Goal: Navigation & Orientation: Find specific page/section

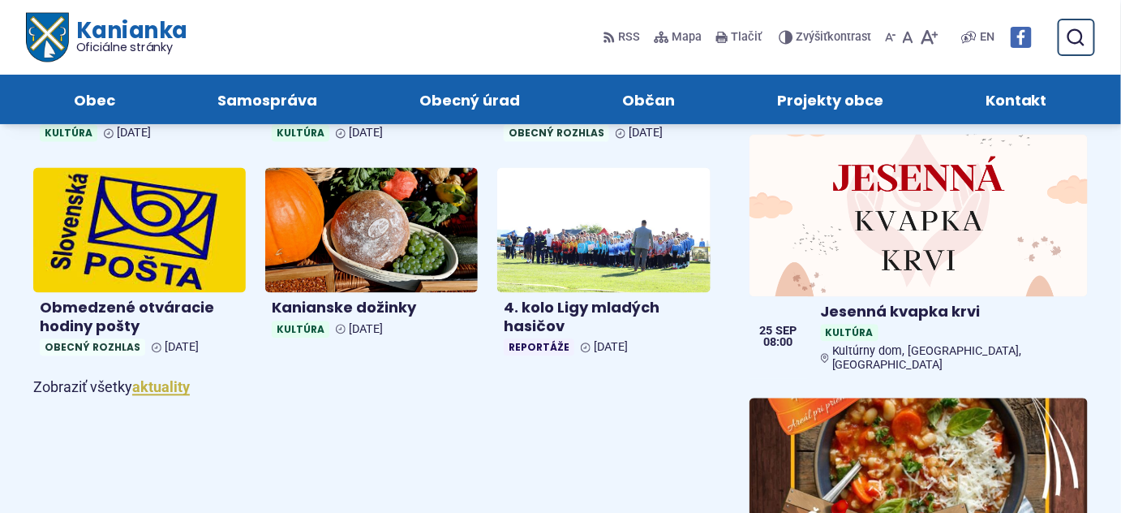
scroll to position [638, 0]
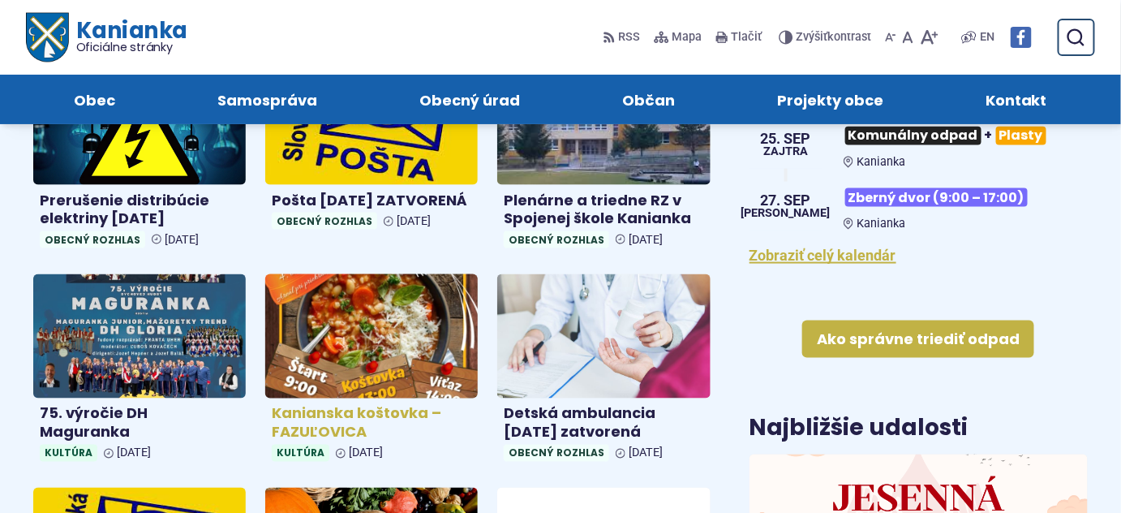
click at [366, 324] on img at bounding box center [372, 336] width 245 height 144
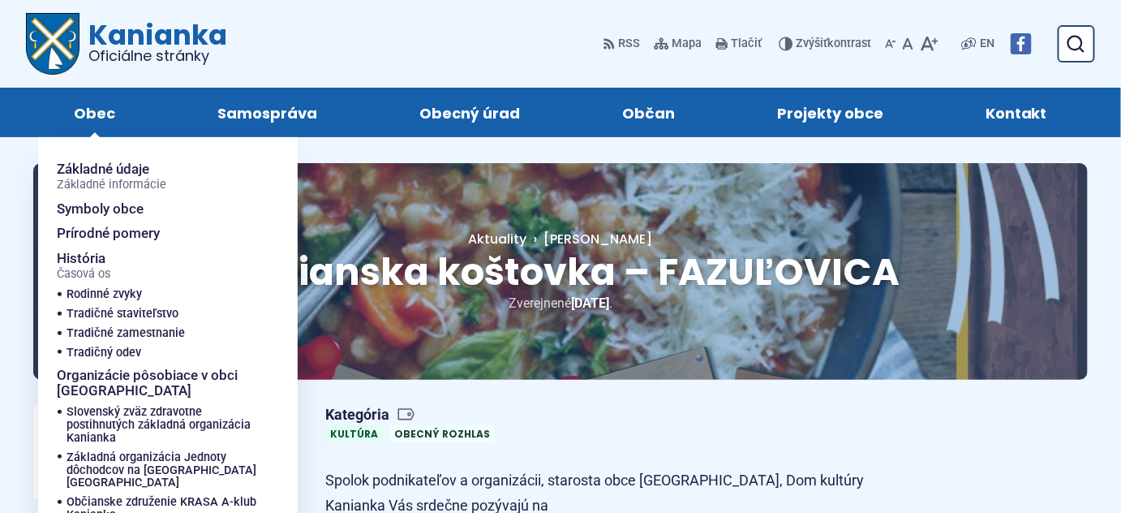
click at [99, 108] on span "Obec" at bounding box center [94, 112] width 41 height 49
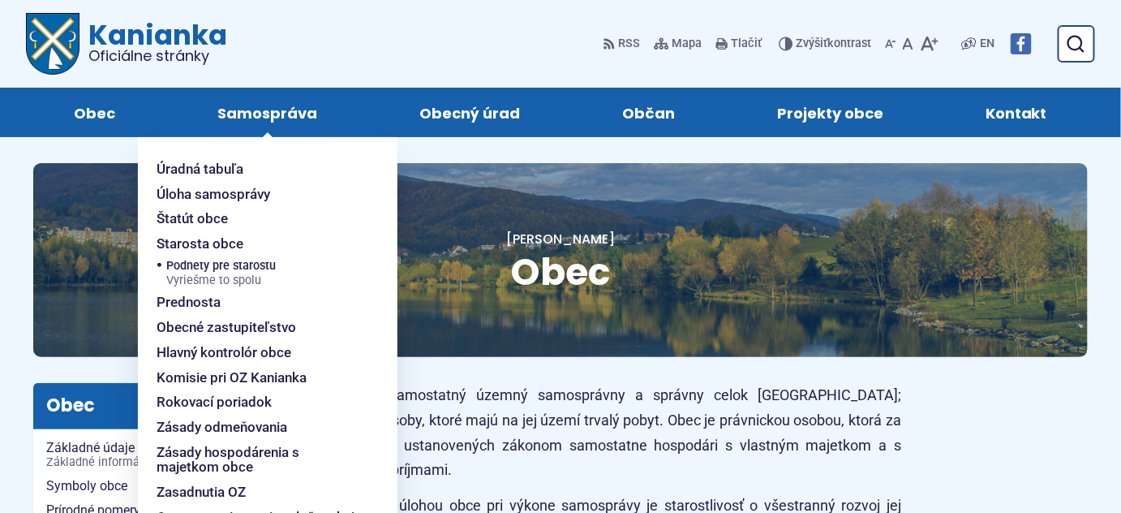
click at [290, 112] on span "Samospráva" at bounding box center [267, 112] width 100 height 49
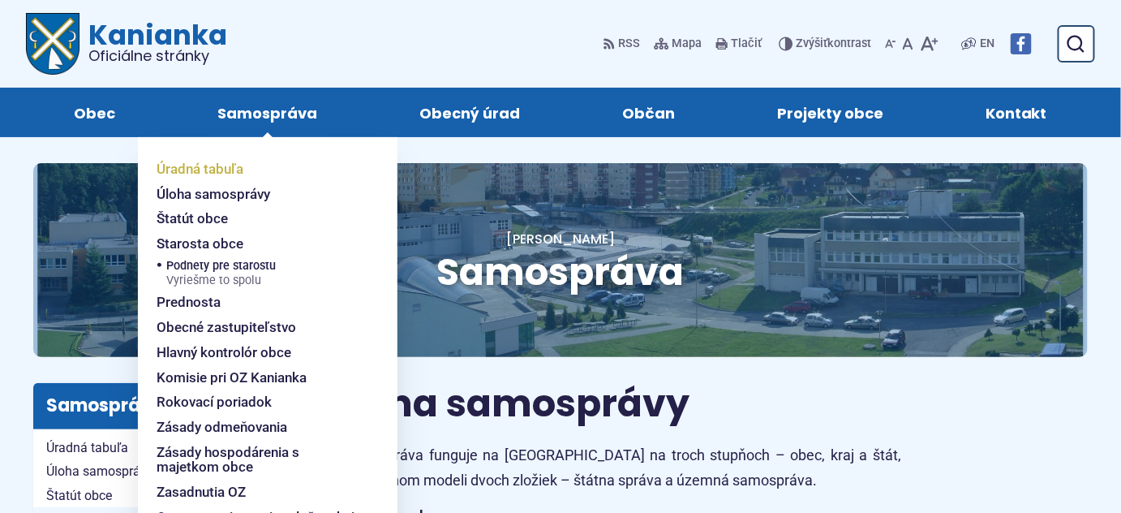
click at [216, 169] on span "Úradná tabuľa" at bounding box center [200, 169] width 87 height 25
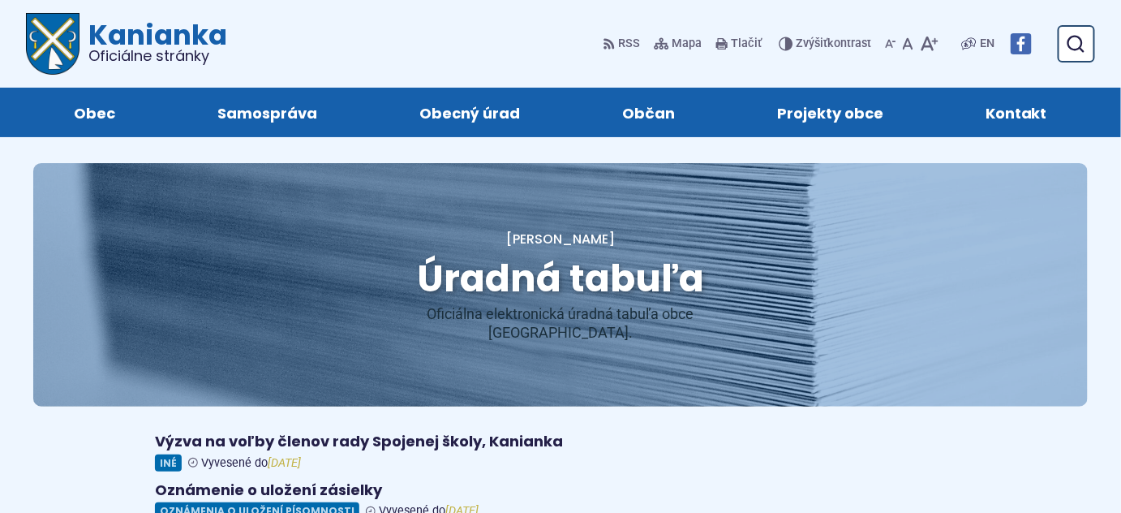
scroll to position [320, 0]
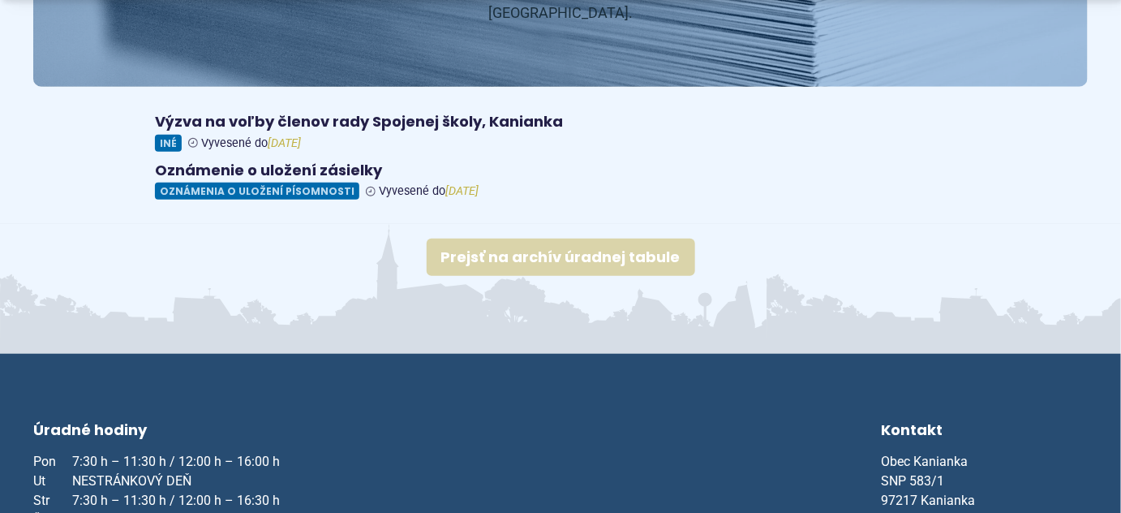
click at [572, 238] on link "Prejsť na archív úradnej tabule" at bounding box center [561, 256] width 268 height 37
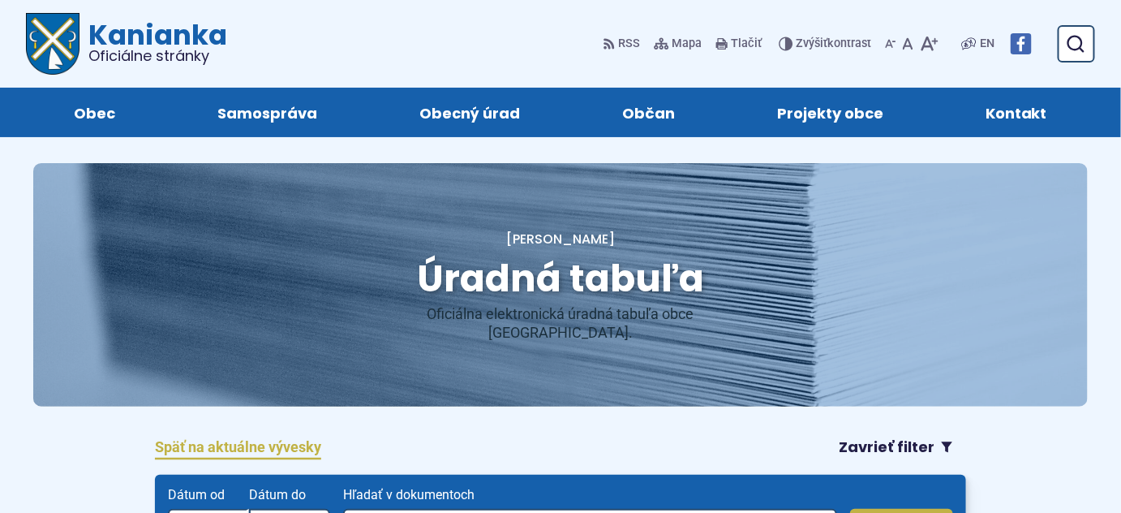
click at [110, 36] on span "Kanianka Oficiálne stránky" at bounding box center [153, 42] width 148 height 42
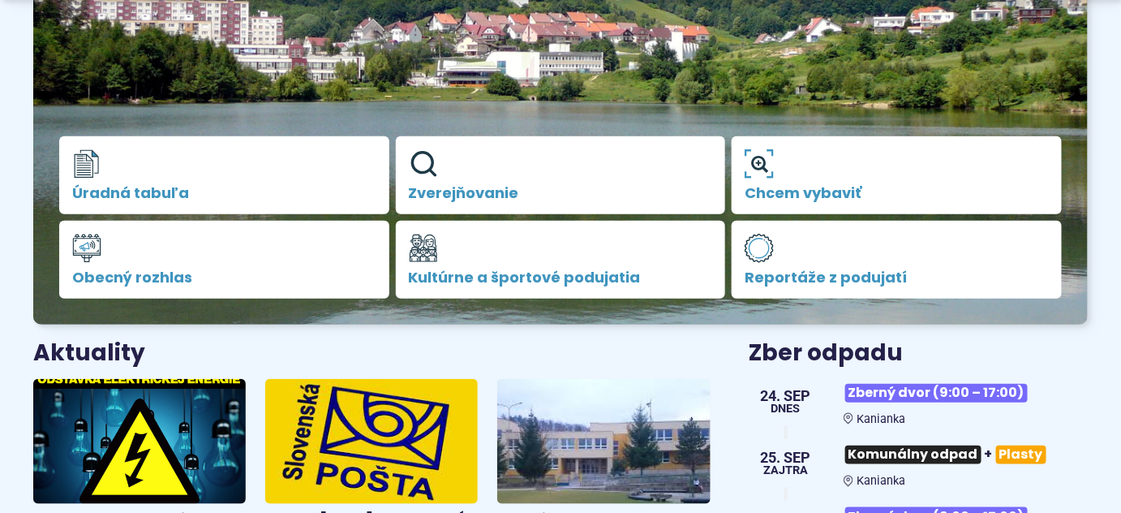
scroll to position [638, 0]
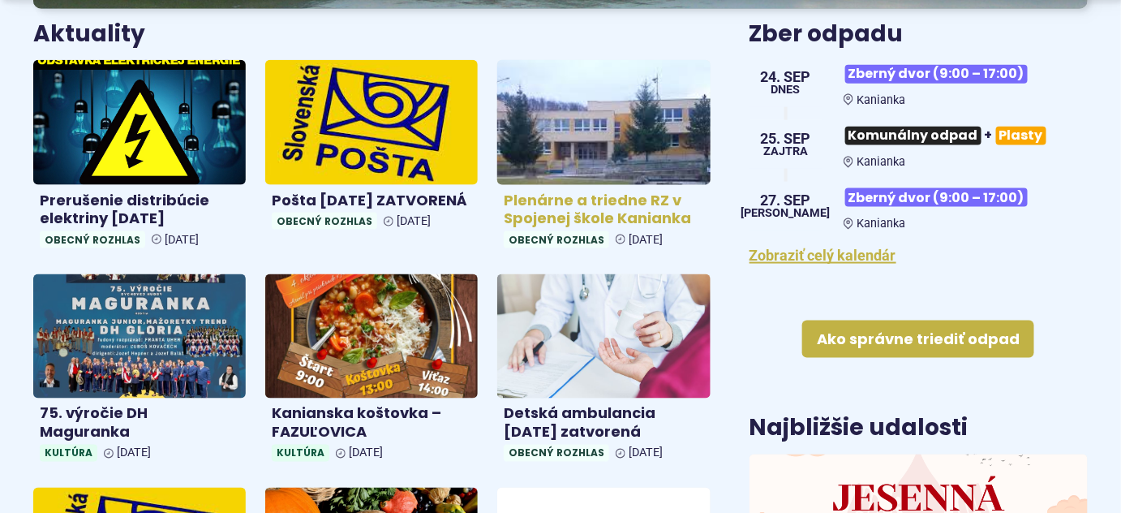
click at [571, 109] on img at bounding box center [604, 122] width 245 height 144
